Goal: Transaction & Acquisition: Subscribe to service/newsletter

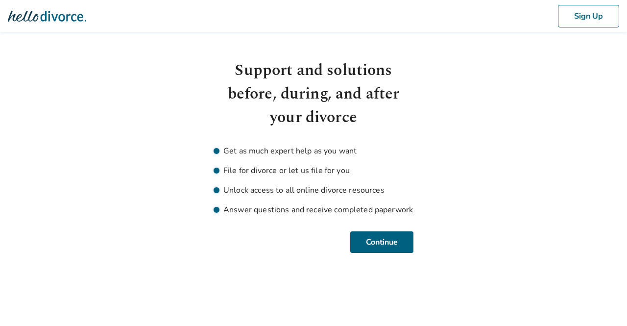
click at [570, 51] on body "Sign Up Support and solutions before, during, and after your divorce Get as muc…" at bounding box center [313, 126] width 627 height 253
click at [47, 18] on img at bounding box center [47, 16] width 78 height 20
click at [55, 17] on img at bounding box center [47, 16] width 78 height 20
